Goal: Transaction & Acquisition: Purchase product/service

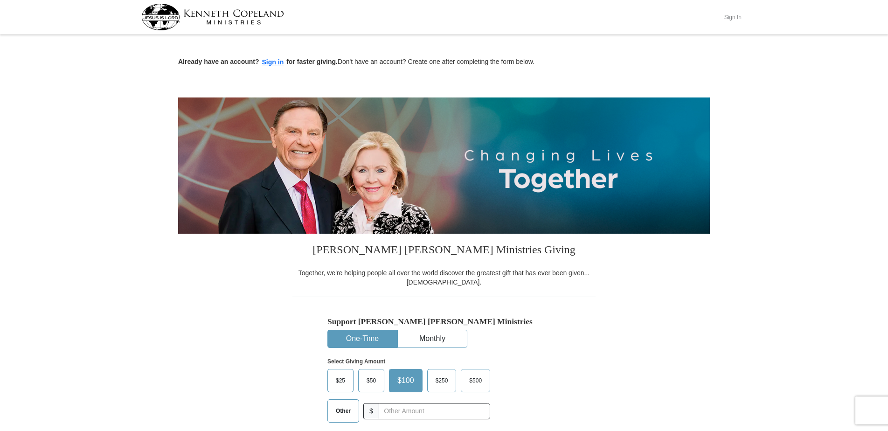
click at [733, 16] on button "Sign In" at bounding box center [733, 17] width 28 height 14
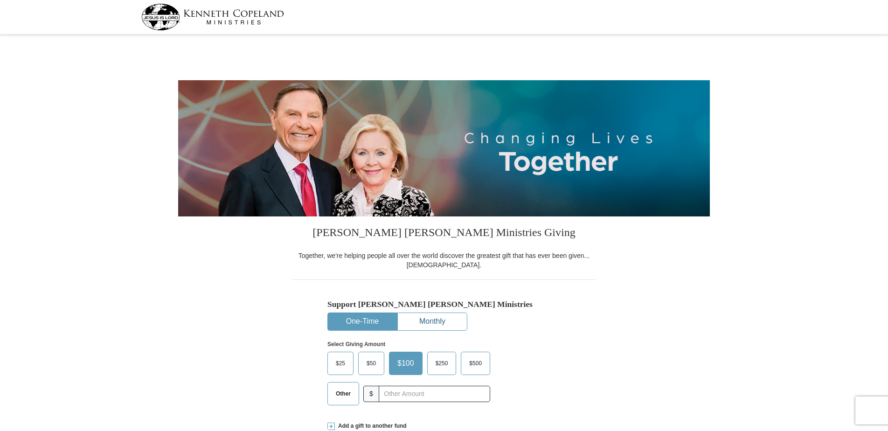
select select "AZ"
click at [353, 318] on button "One-Time" at bounding box center [362, 321] width 69 height 17
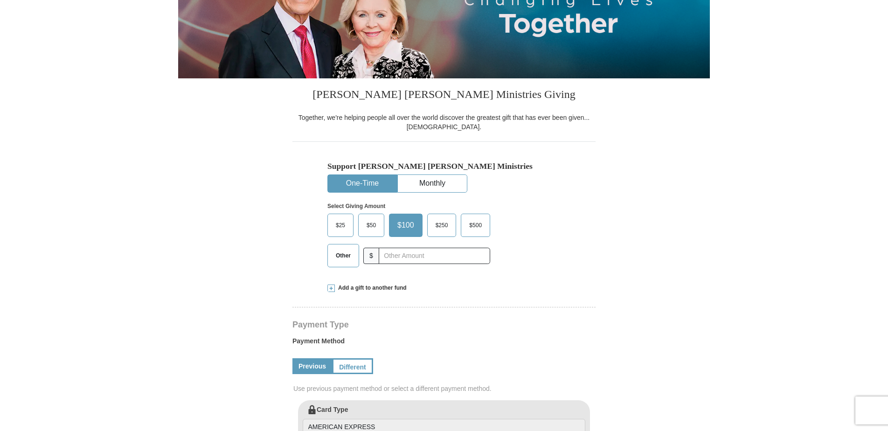
scroll to position [140, 0]
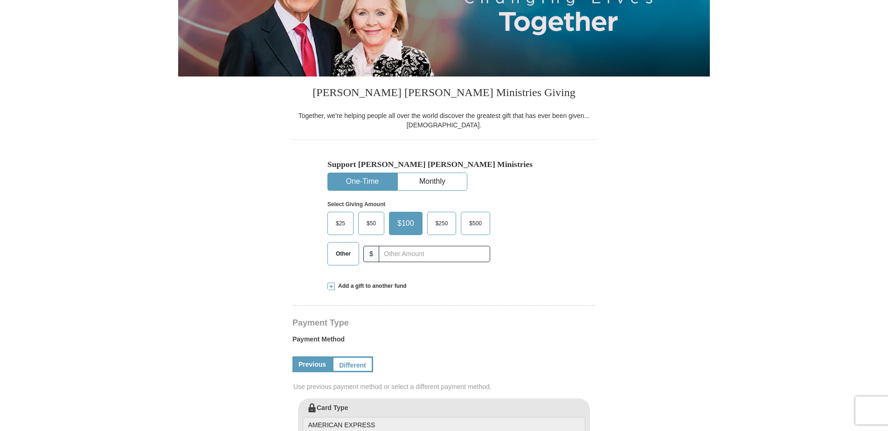
click at [346, 284] on span "Add a gift to another fund" at bounding box center [371, 286] width 72 height 8
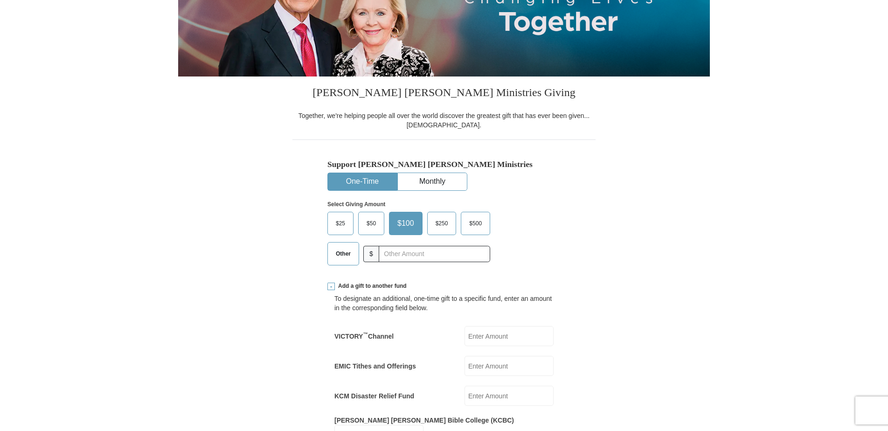
click at [478, 334] on input "VICTORY ™ Channel" at bounding box center [509, 336] width 89 height 20
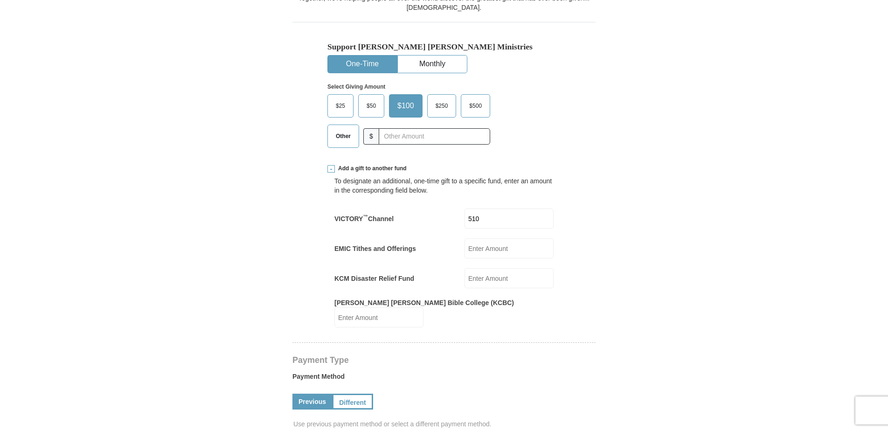
scroll to position [280, 0]
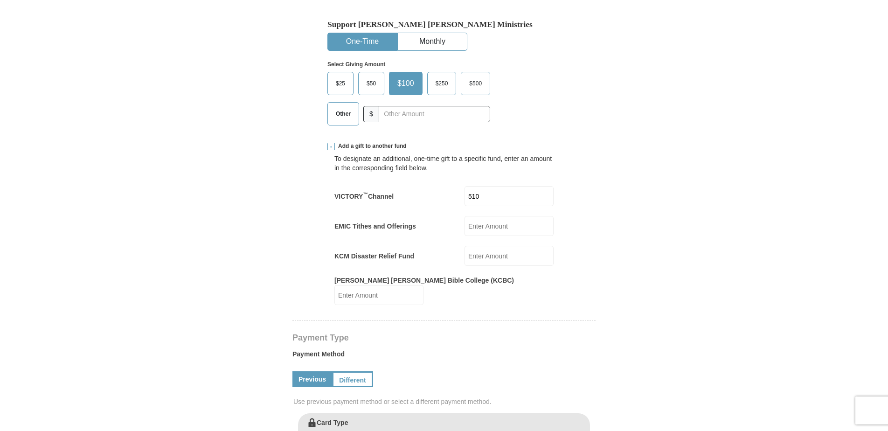
type input "510"
click at [641, 264] on form "Kenneth Copeland Ministries Giving Together, we're helping people all over the …" at bounding box center [444, 344] width 532 height 1175
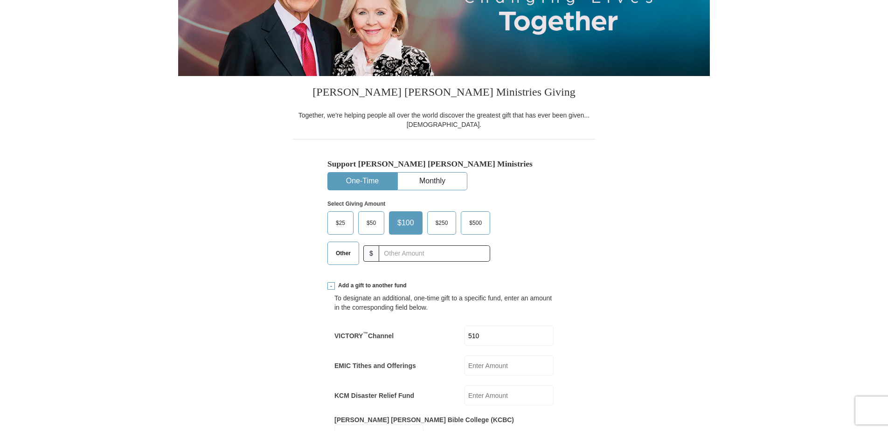
scroll to position [140, 0]
click at [340, 256] on span "Other" at bounding box center [343, 254] width 24 height 14
click at [0, 0] on input "Other" at bounding box center [0, 0] width 0 height 0
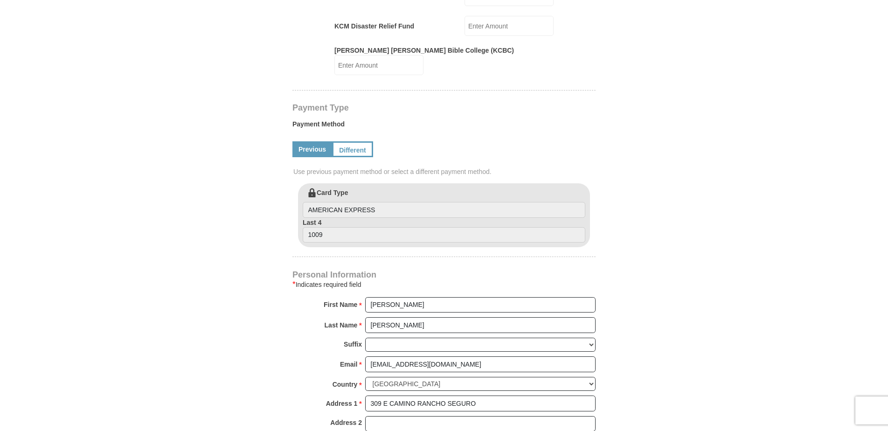
scroll to position [373, 0]
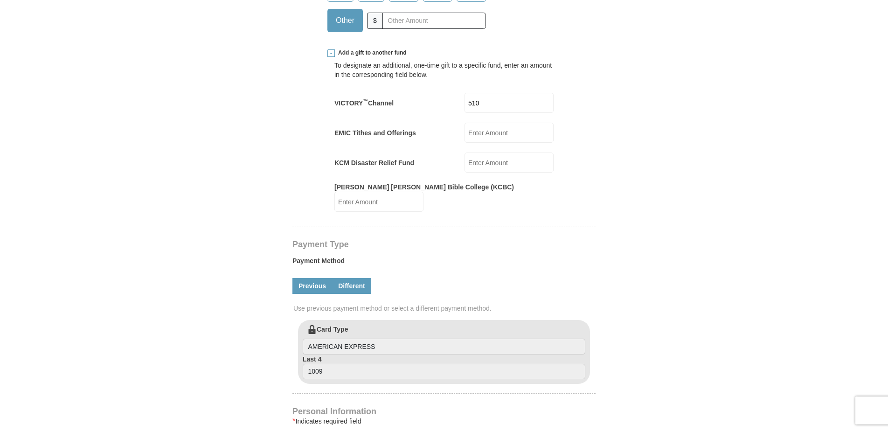
click at [354, 278] on link "Different" at bounding box center [351, 286] width 39 height 16
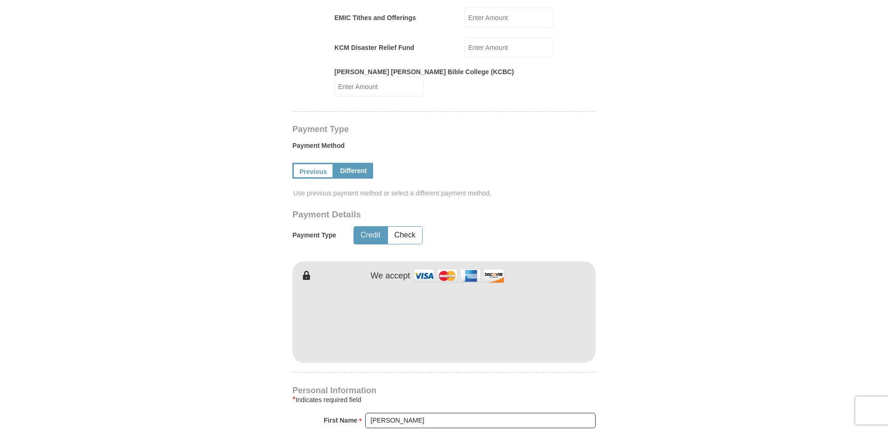
scroll to position [513, 0]
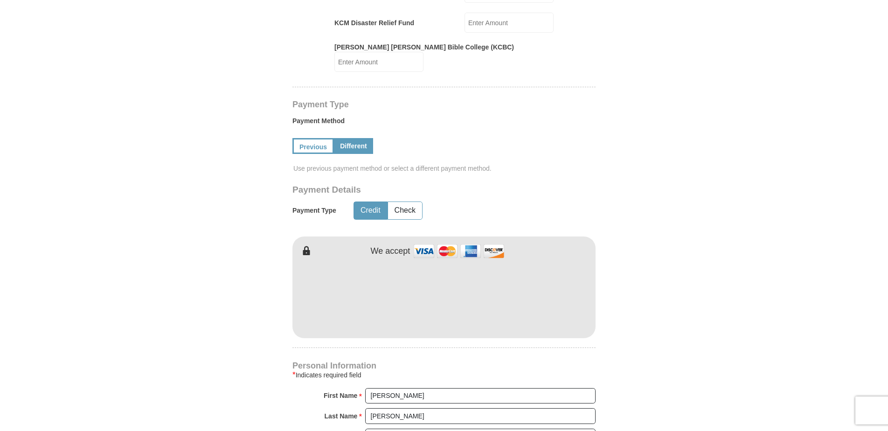
click at [389, 362] on h4 "Personal Information" at bounding box center [444, 365] width 303 height 7
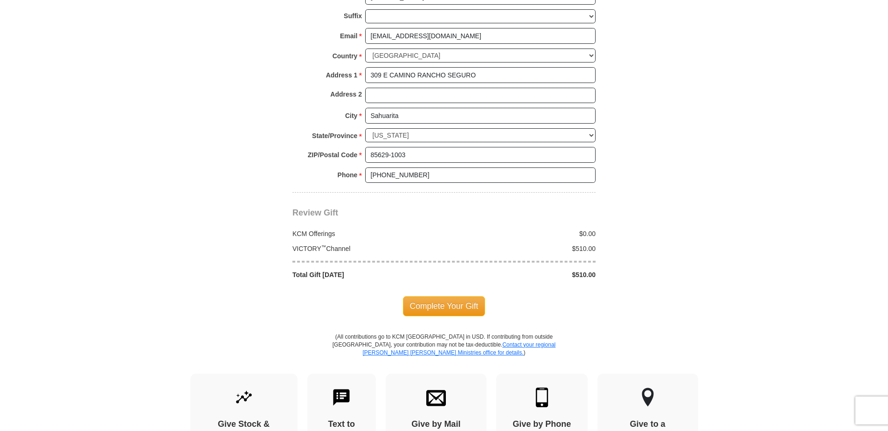
scroll to position [933, 0]
click at [457, 296] on span "Complete Your Gift" at bounding box center [444, 306] width 83 height 20
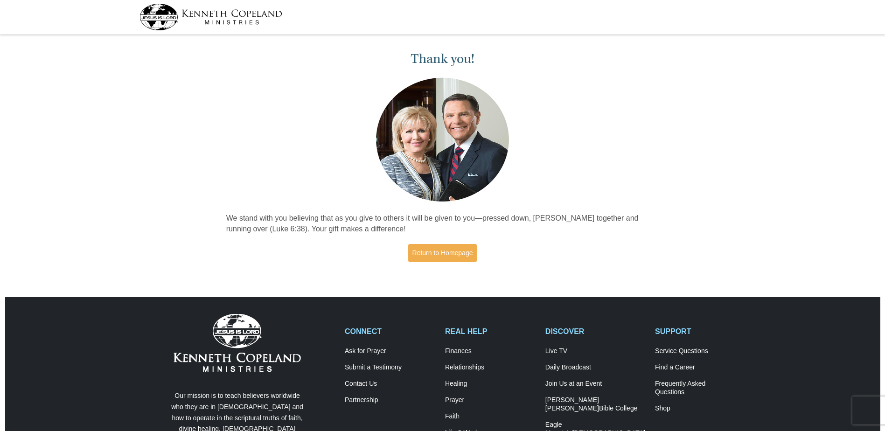
click at [624, 109] on div "Thank you! We stand with you believing that as you give to others it will be gi…" at bounding box center [442, 152] width 443 height 231
click at [464, 253] on link "Return to Homepage" at bounding box center [442, 253] width 69 height 18
